Goal: Task Accomplishment & Management: Complete application form

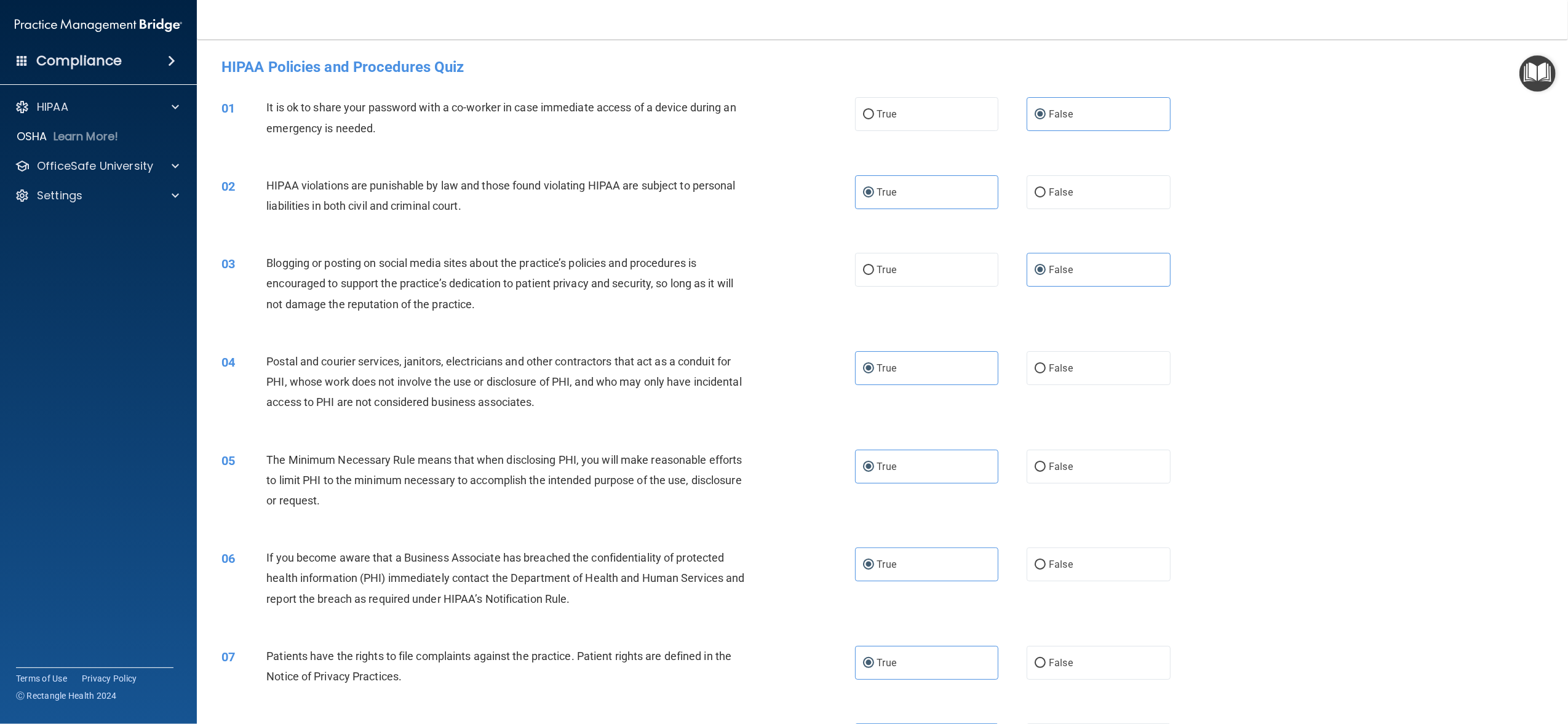
scroll to position [1558, 0]
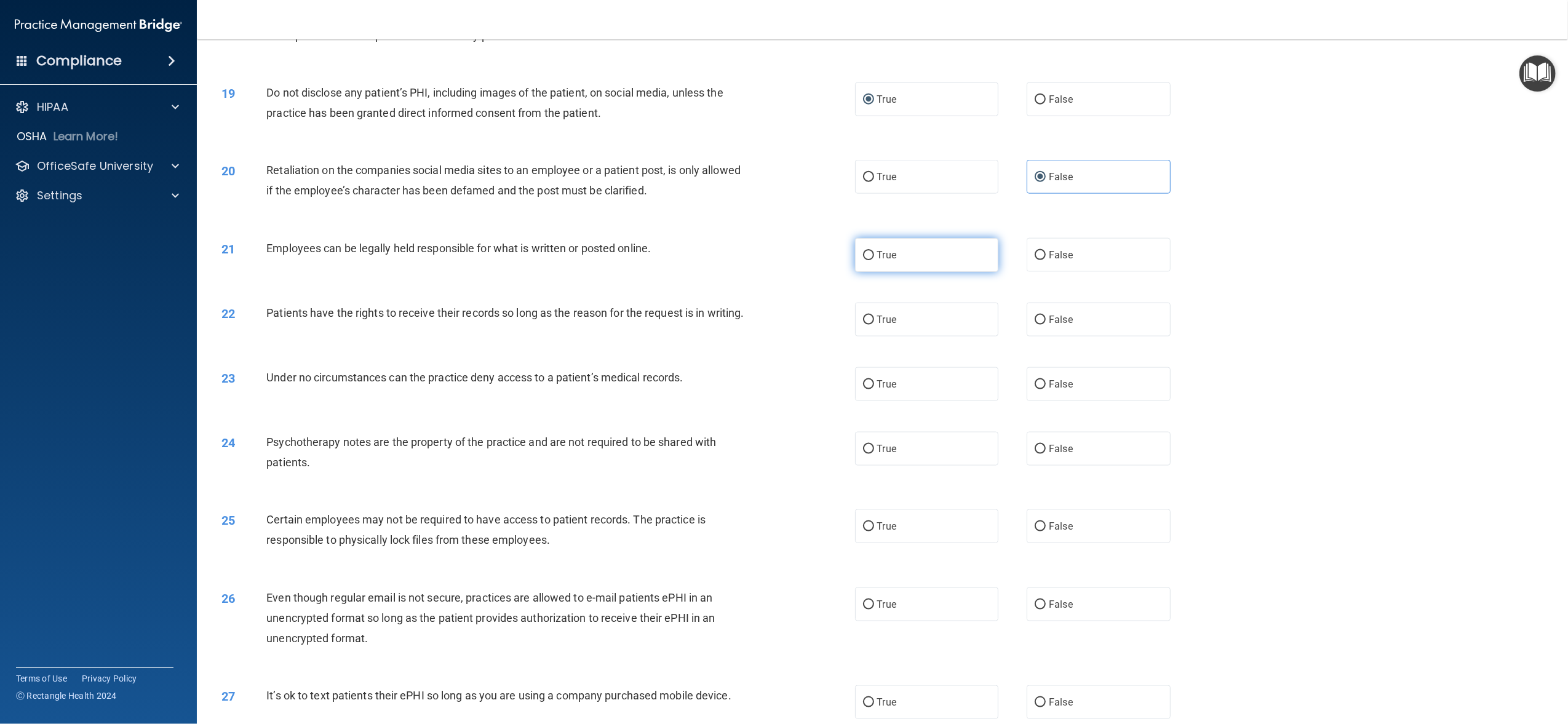
click at [924, 247] on label "True" at bounding box center [927, 255] width 143 height 33
click at [874, 251] on input "True" at bounding box center [869, 256] width 11 height 9
radio input "true"
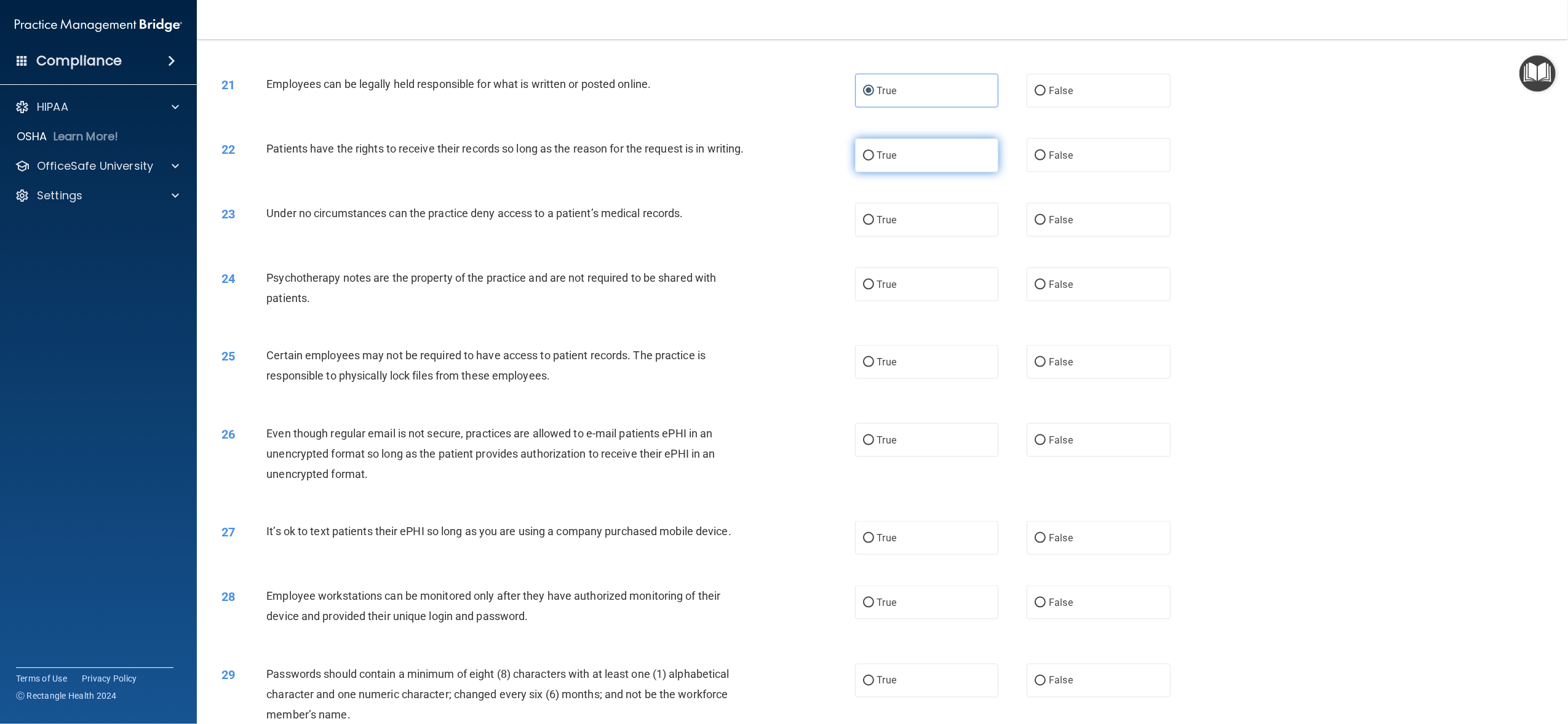
click at [892, 154] on label "True" at bounding box center [927, 155] width 143 height 33
click at [874, 154] on input "True" at bounding box center [869, 156] width 11 height 9
radio input "true"
click at [1074, 237] on label "False" at bounding box center [1099, 220] width 143 height 33
click at [1046, 225] on input "False" at bounding box center [1040, 221] width 11 height 9
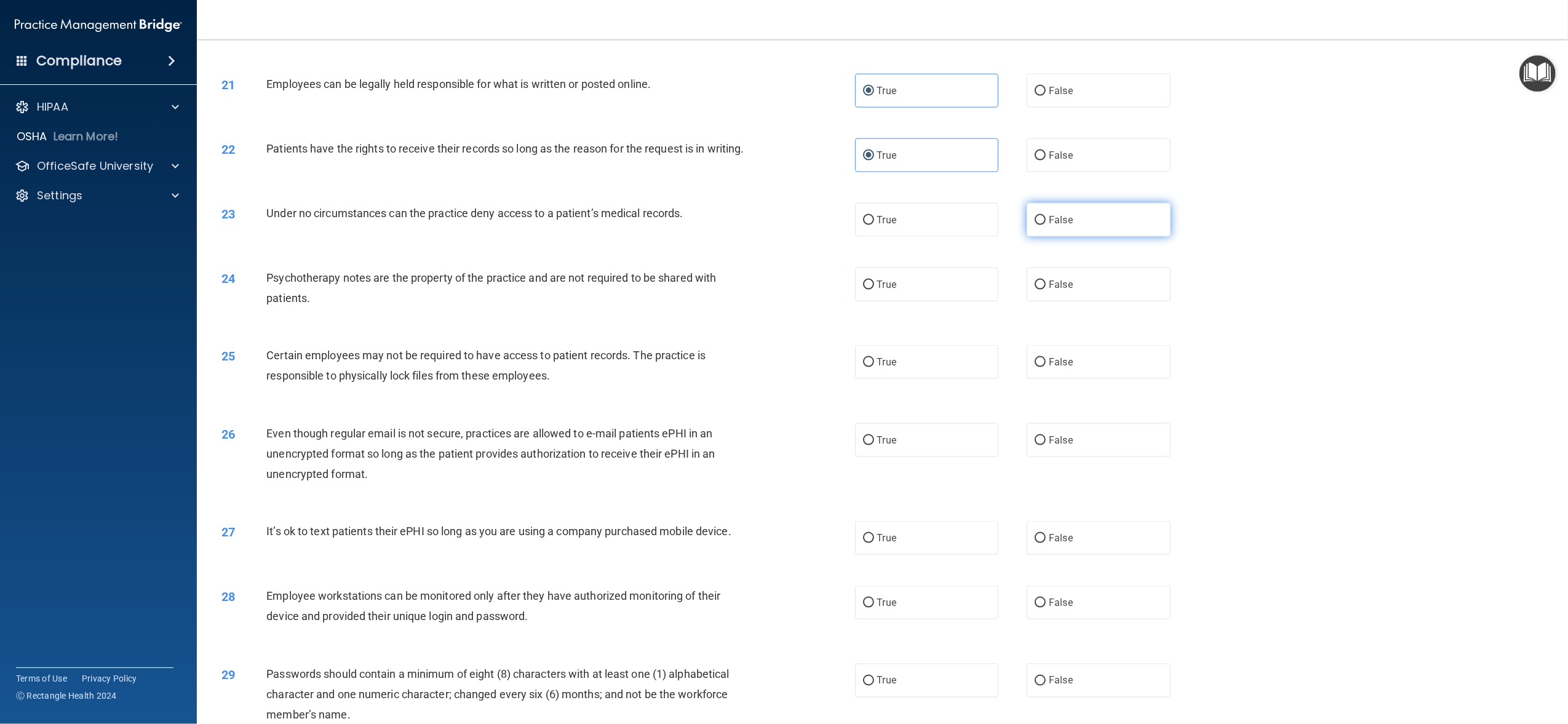
radio input "true"
click at [953, 237] on label "True" at bounding box center [927, 220] width 143 height 33
click at [874, 225] on input "True" at bounding box center [869, 221] width 11 height 9
radio input "true"
radio input "false"
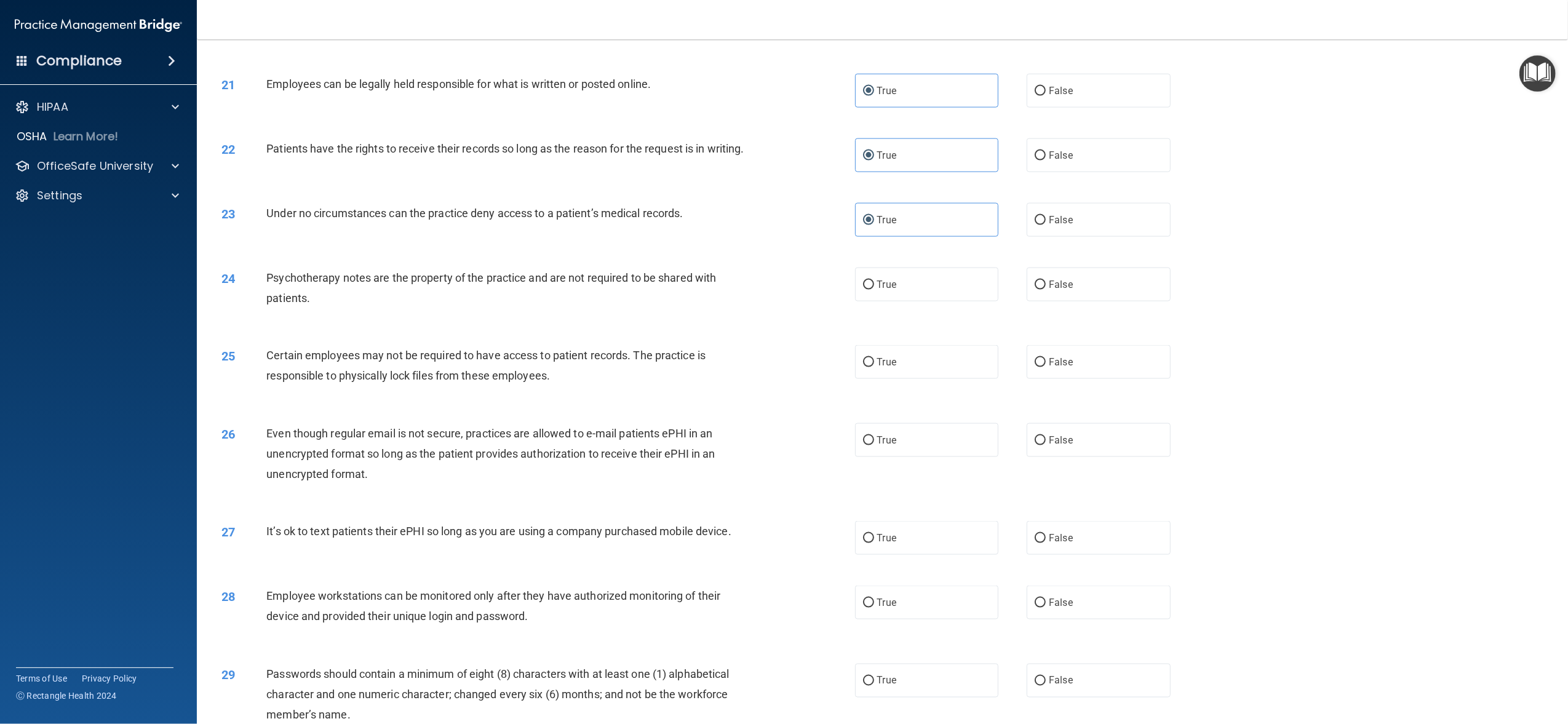
scroll to position [1804, 0]
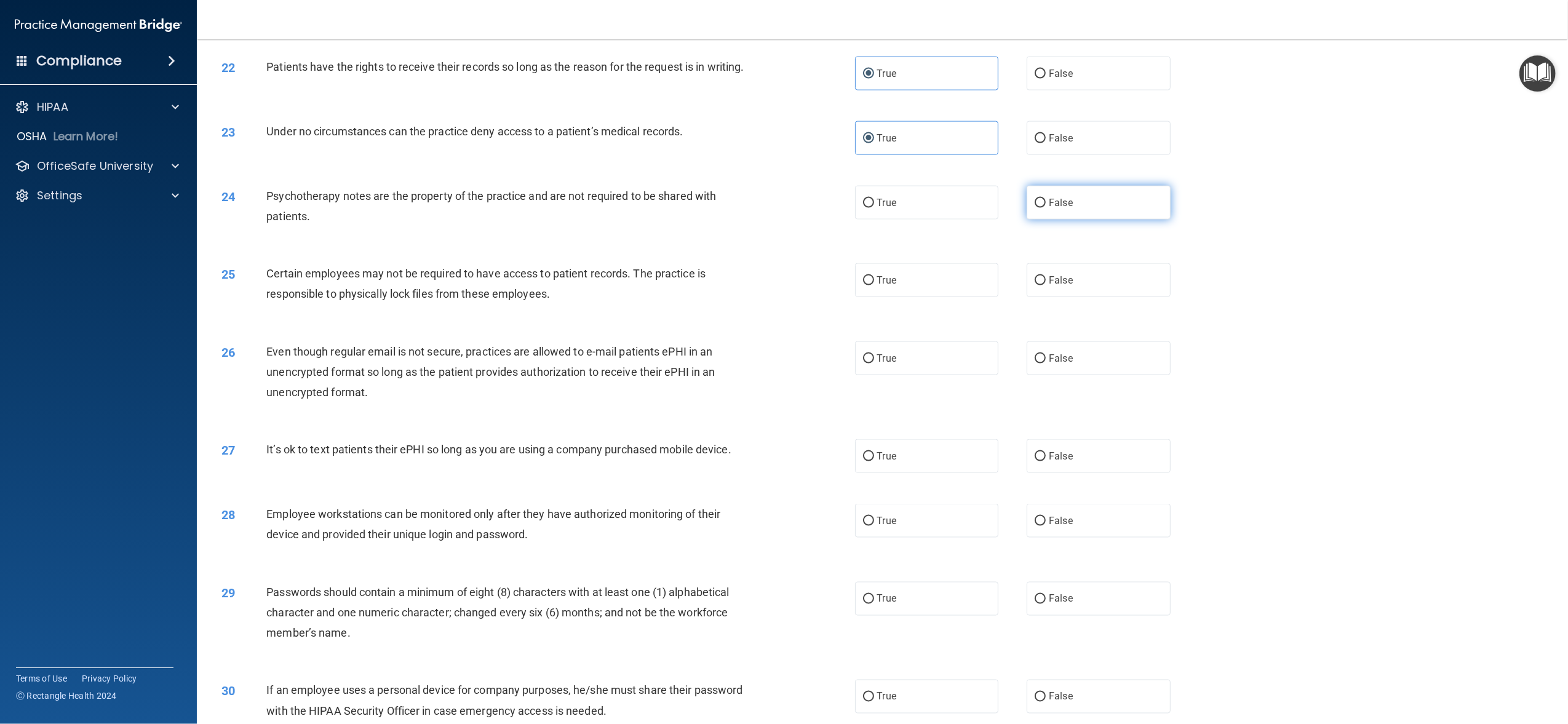
click at [1088, 217] on label "False" at bounding box center [1099, 202] width 143 height 33
click at [1046, 208] on input "False" at bounding box center [1040, 203] width 11 height 9
radio input "true"
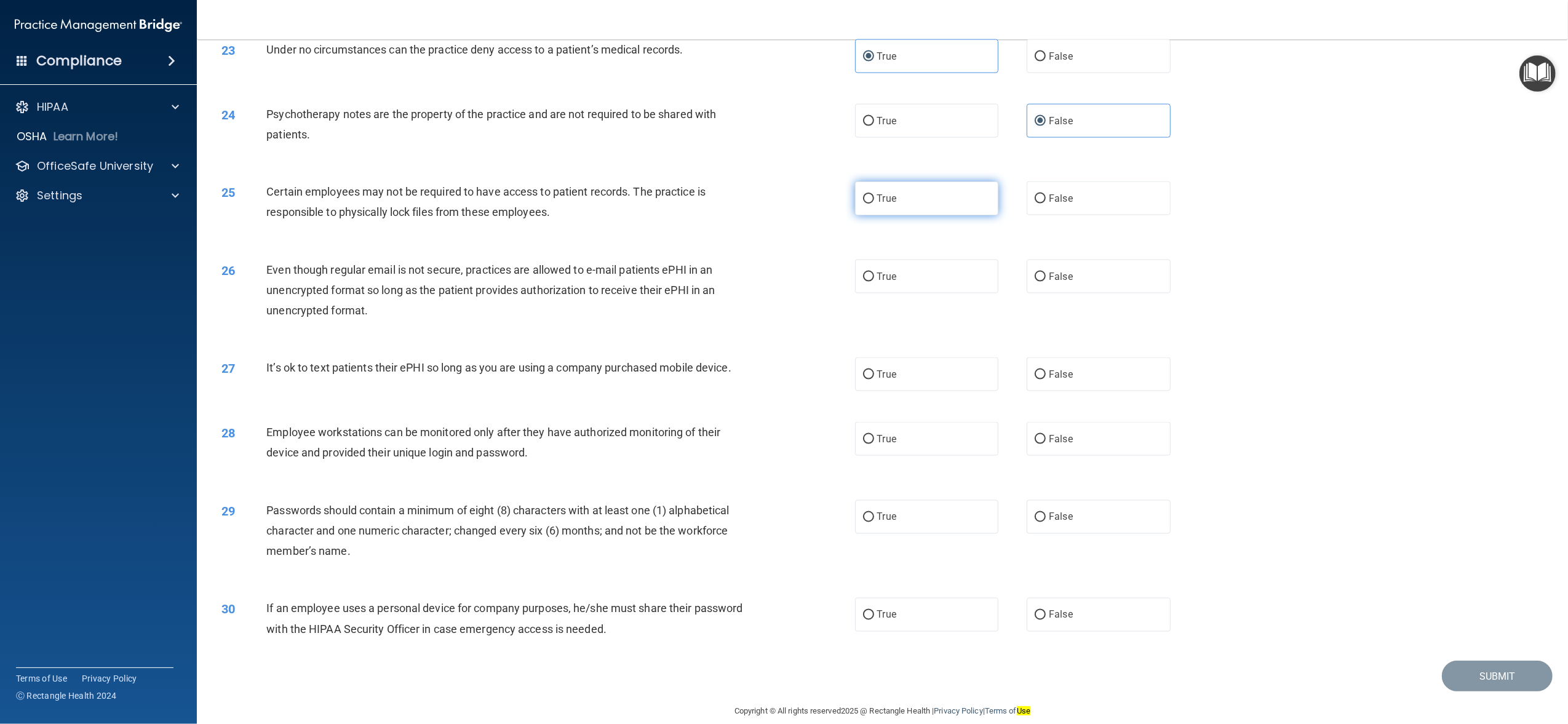
click at [948, 215] on label "True" at bounding box center [927, 198] width 143 height 33
click at [874, 204] on input "True" at bounding box center [869, 199] width 11 height 9
radio input "true"
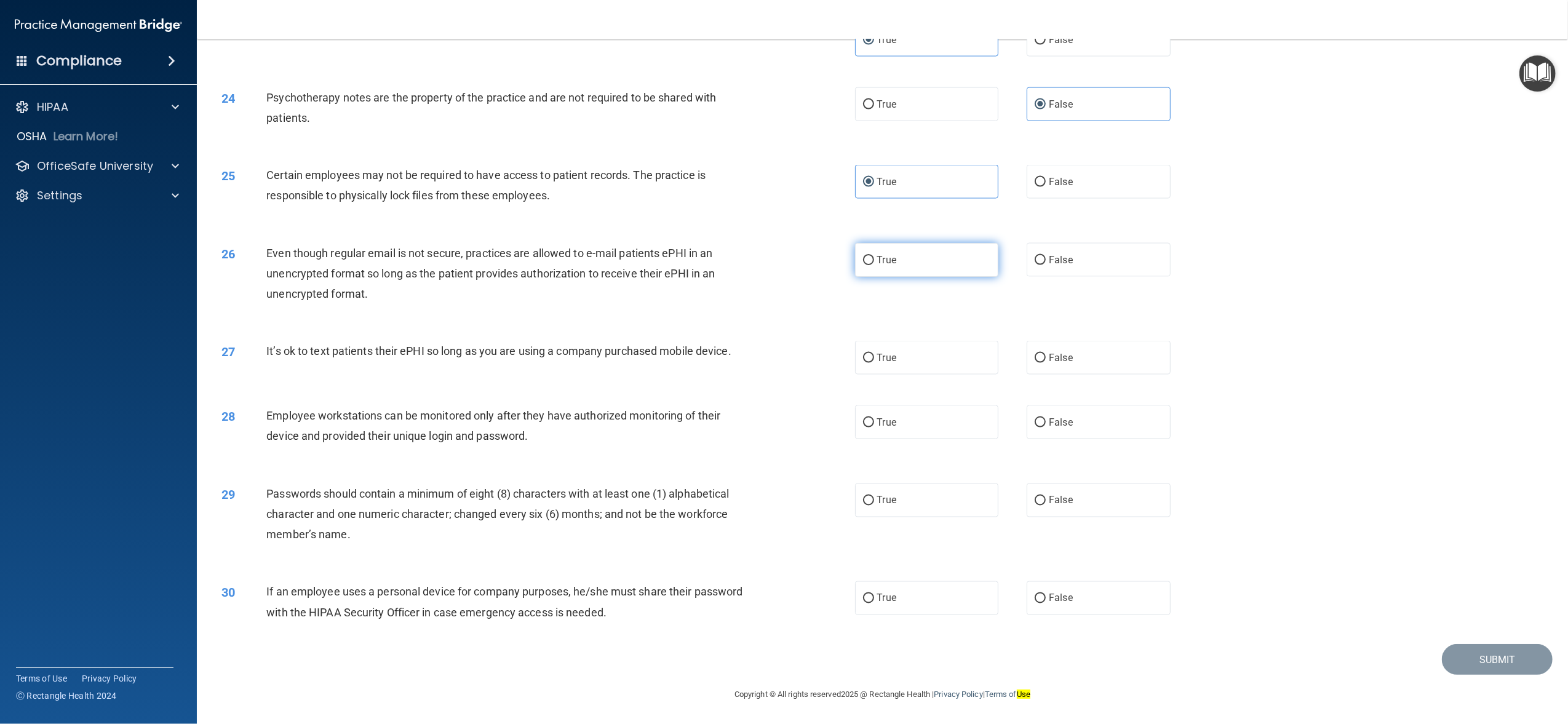
click at [930, 256] on label "True" at bounding box center [927, 259] width 143 height 33
click at [874, 256] on input "True" at bounding box center [869, 260] width 11 height 9
radio input "true"
click at [973, 355] on label "True" at bounding box center [927, 357] width 143 height 33
click at [874, 355] on input "True" at bounding box center [869, 358] width 11 height 9
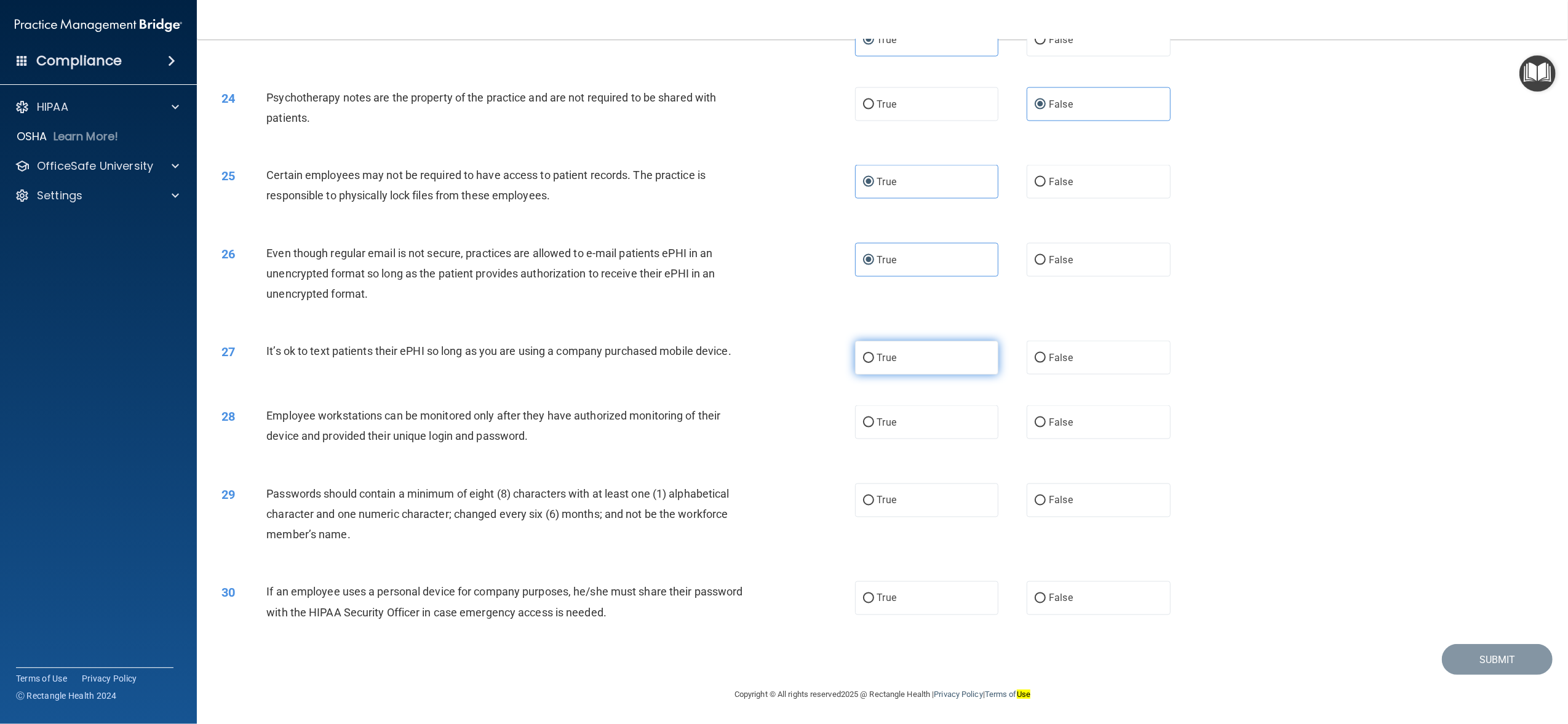
radio input "true"
click at [963, 423] on label "True" at bounding box center [927, 422] width 143 height 33
click at [874, 423] on input "True" at bounding box center [869, 423] width 11 height 9
radio input "true"
click at [958, 484] on label "True" at bounding box center [927, 500] width 143 height 33
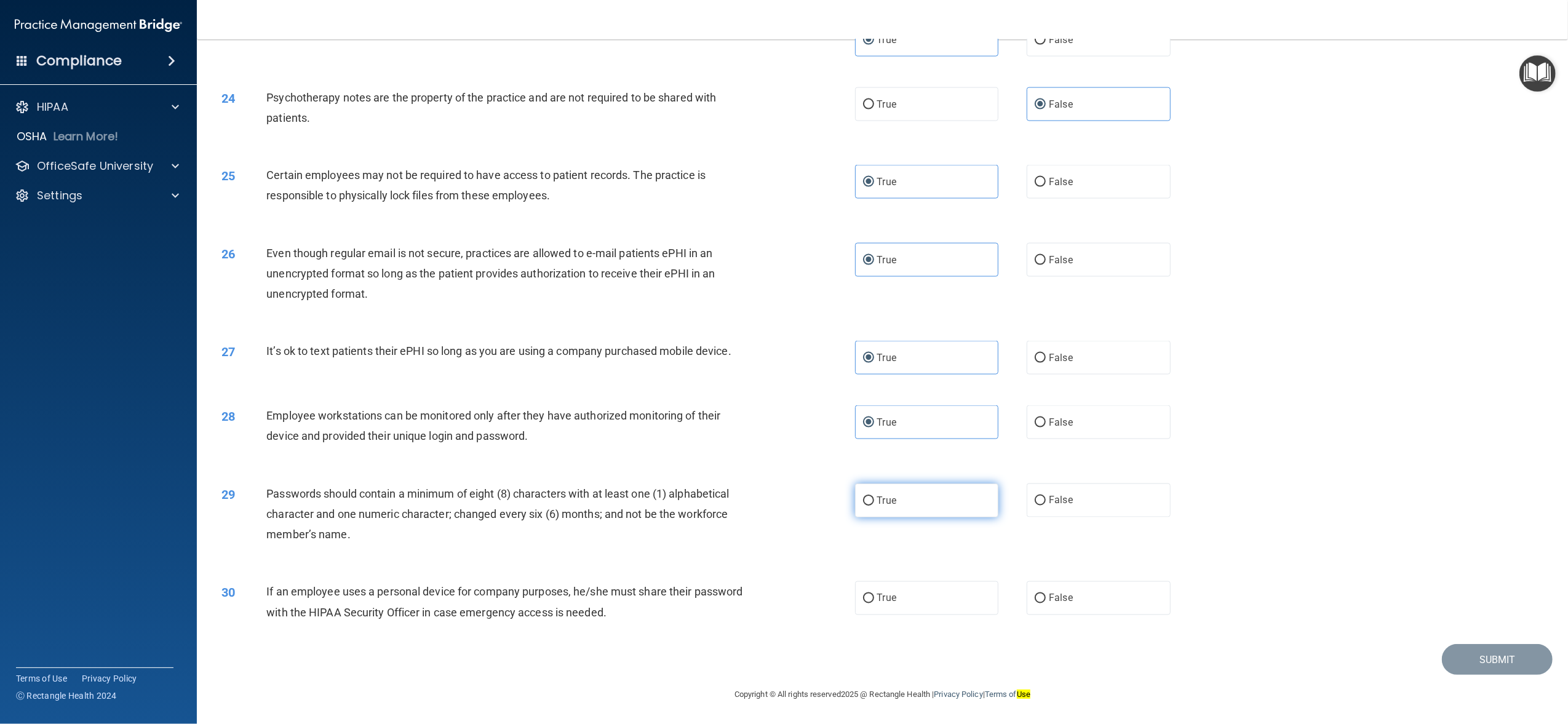
click at [874, 497] on input "True" at bounding box center [869, 501] width 11 height 9
radio input "true"
click at [968, 599] on label "True" at bounding box center [927, 598] width 143 height 33
click at [874, 599] on input "True" at bounding box center [869, 599] width 11 height 9
radio input "true"
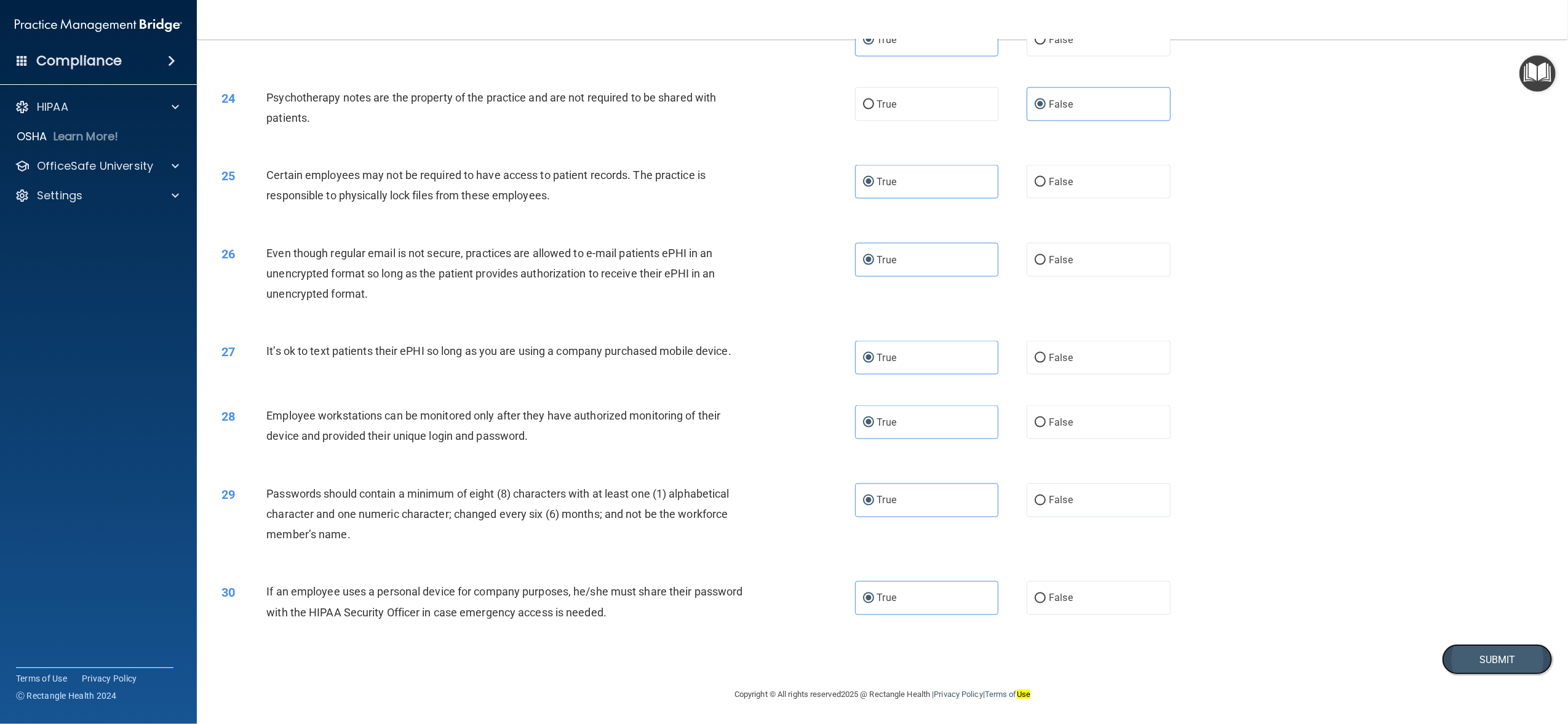
click at [1465, 659] on button "Submit" at bounding box center [1498, 659] width 111 height 31
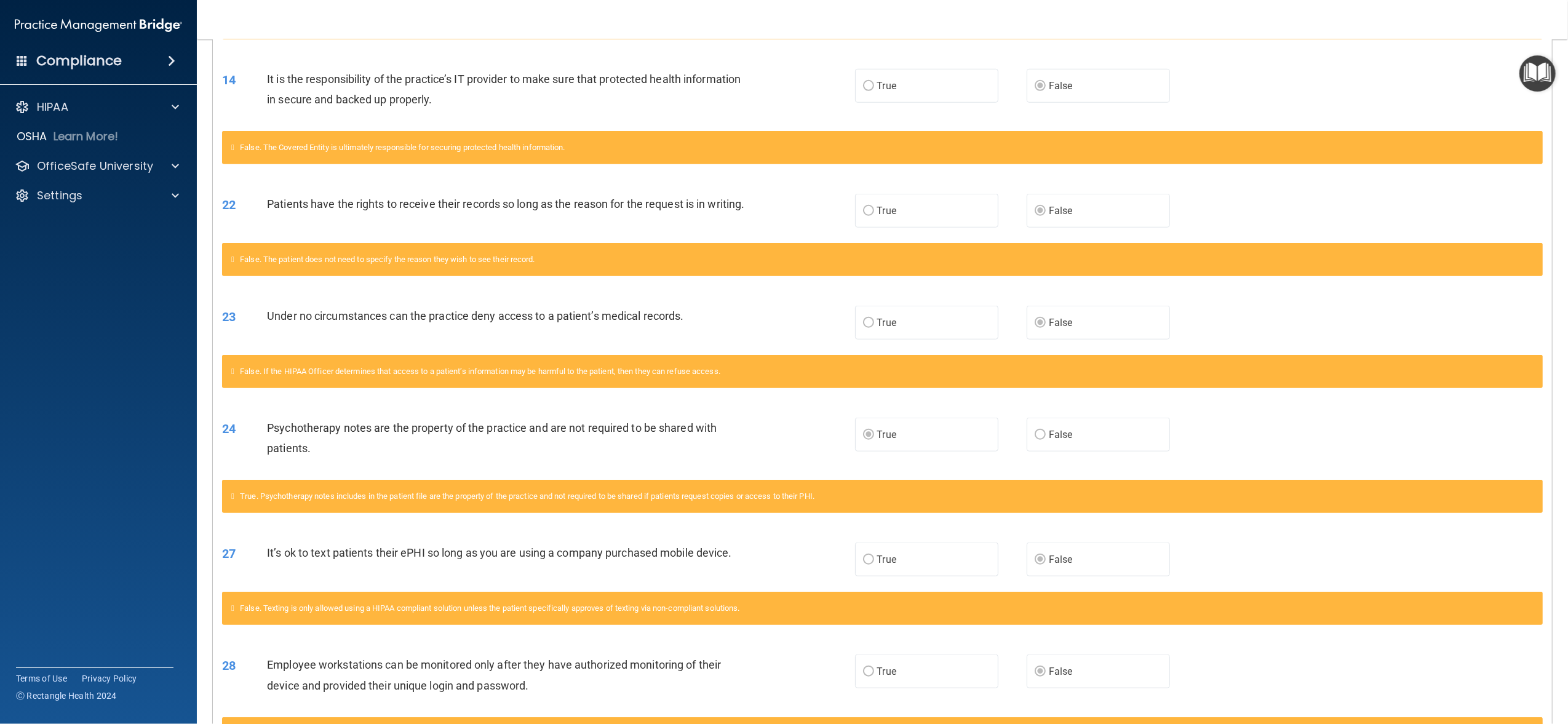
scroll to position [1223, 0]
